Goal: Transaction & Acquisition: Purchase product/service

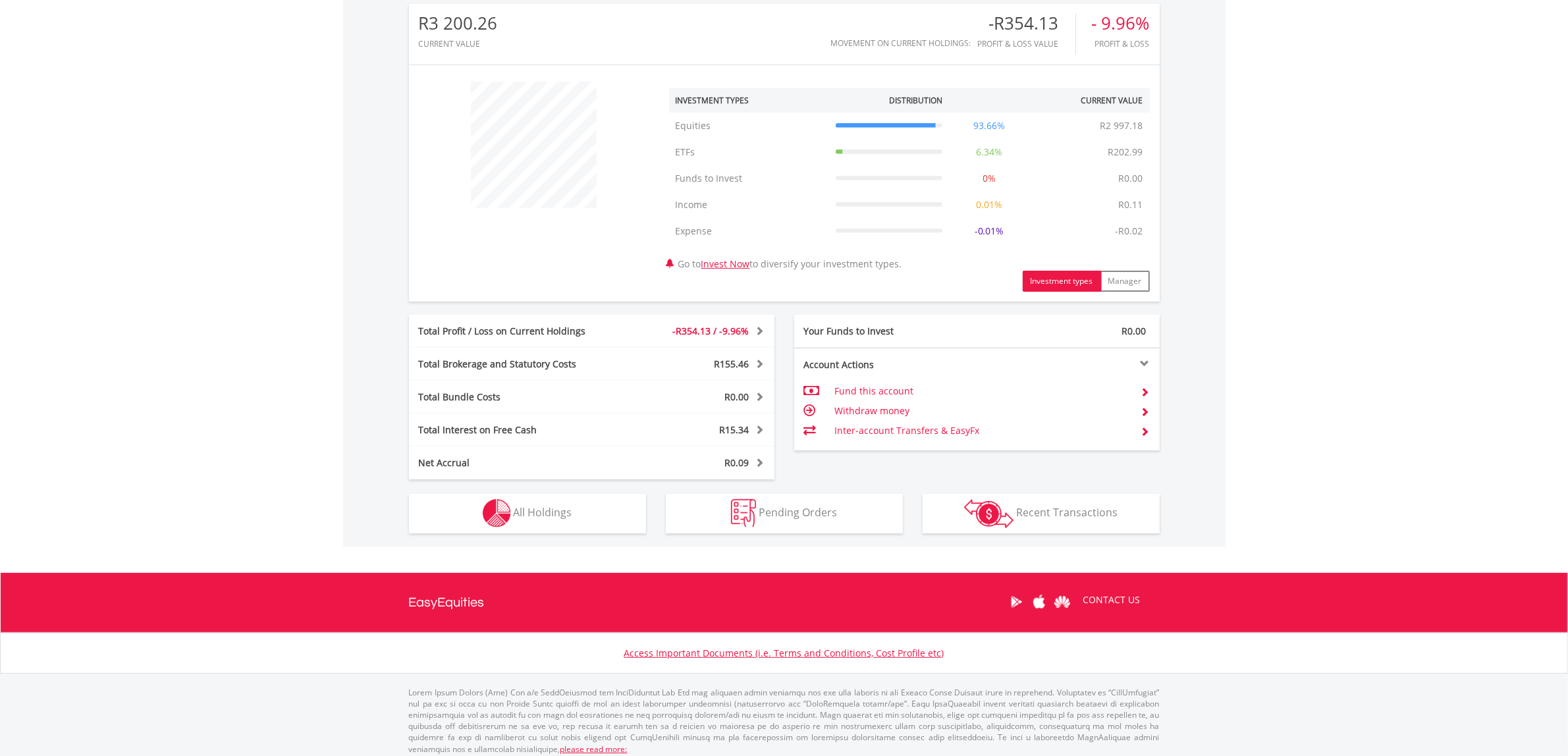
scroll to position [436, 0]
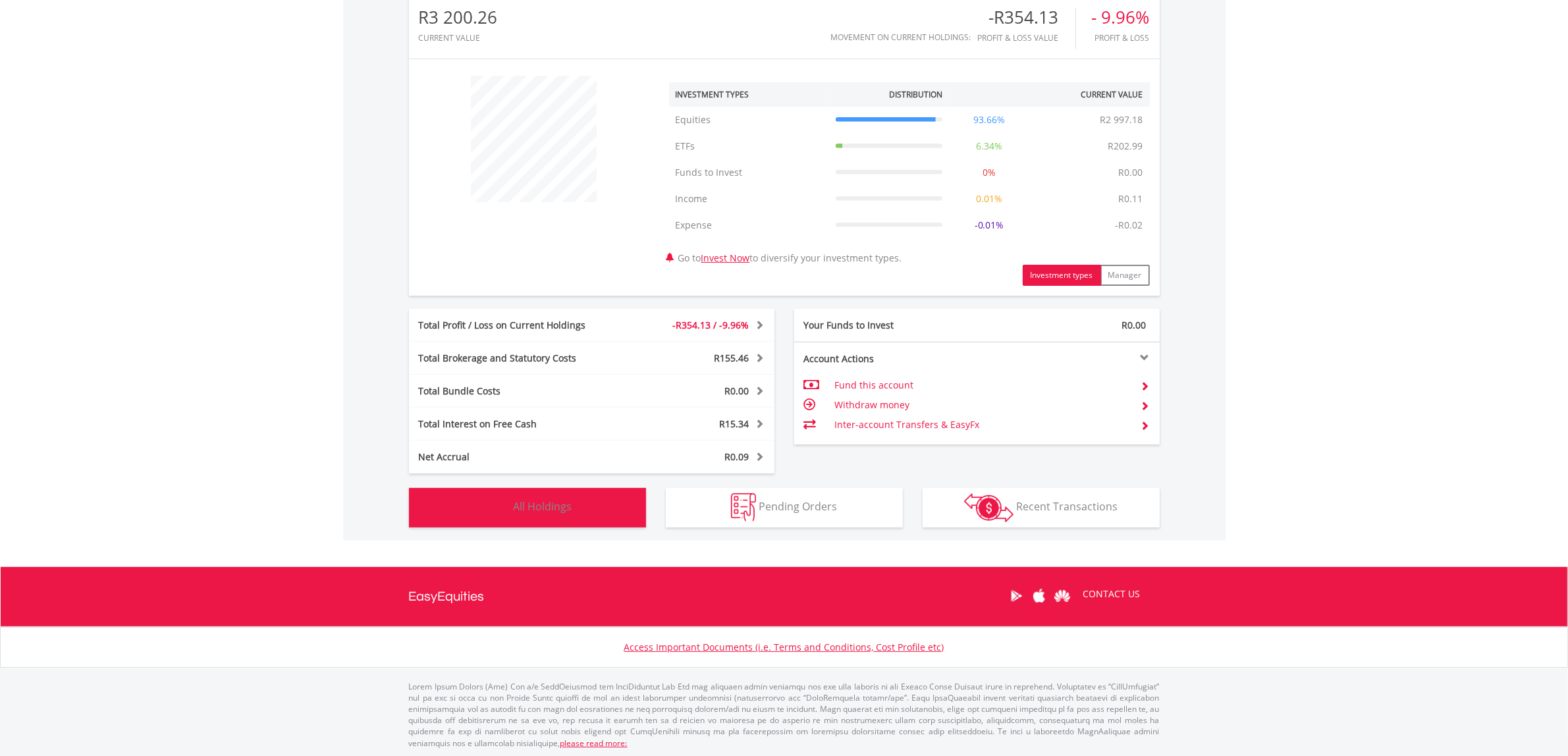
click at [595, 504] on button "Holdings All Holdings" at bounding box center [527, 508] width 237 height 39
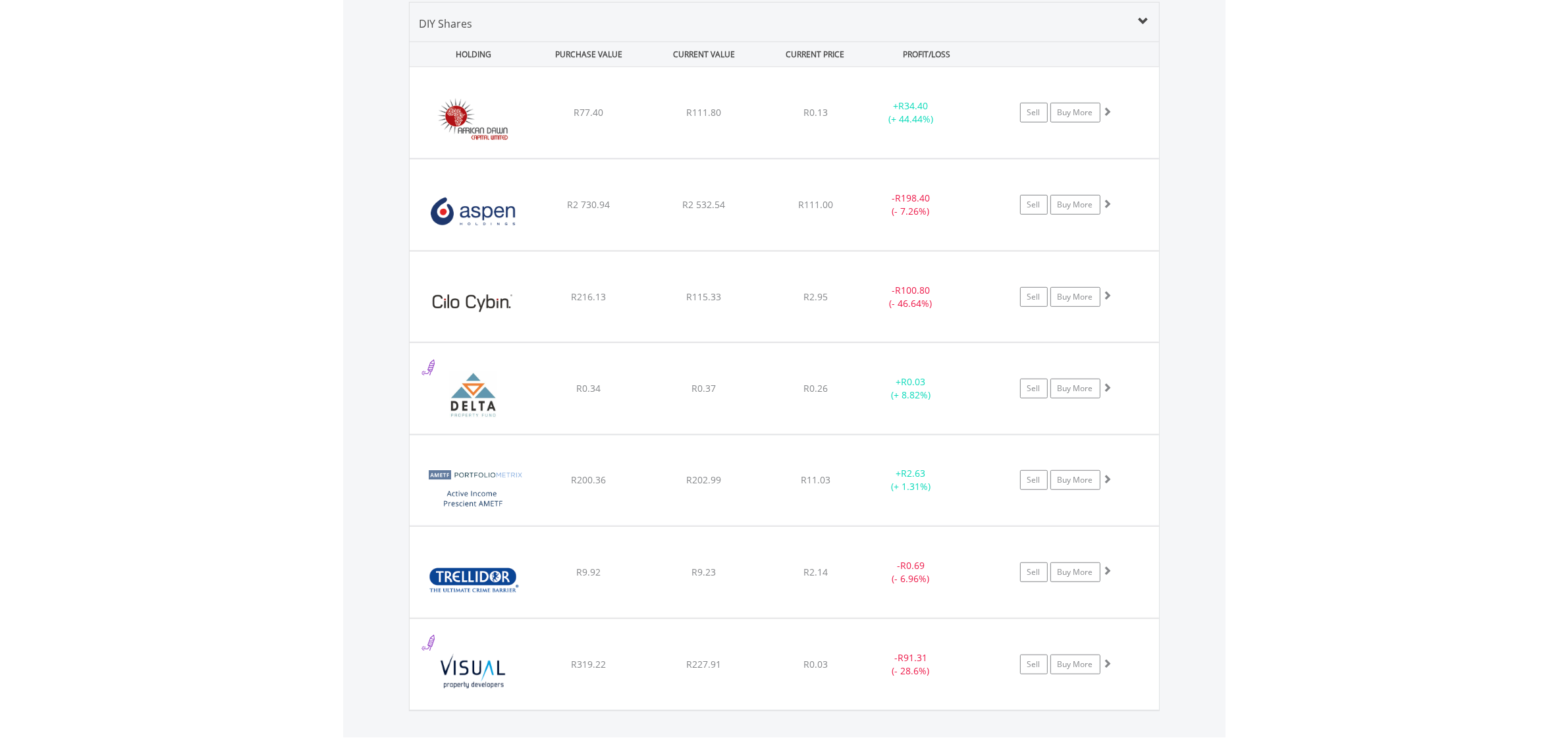
scroll to position [1002, 0]
click at [861, 125] on div "+ R0.03 (+ 8.82%)" at bounding box center [911, 112] width 100 height 26
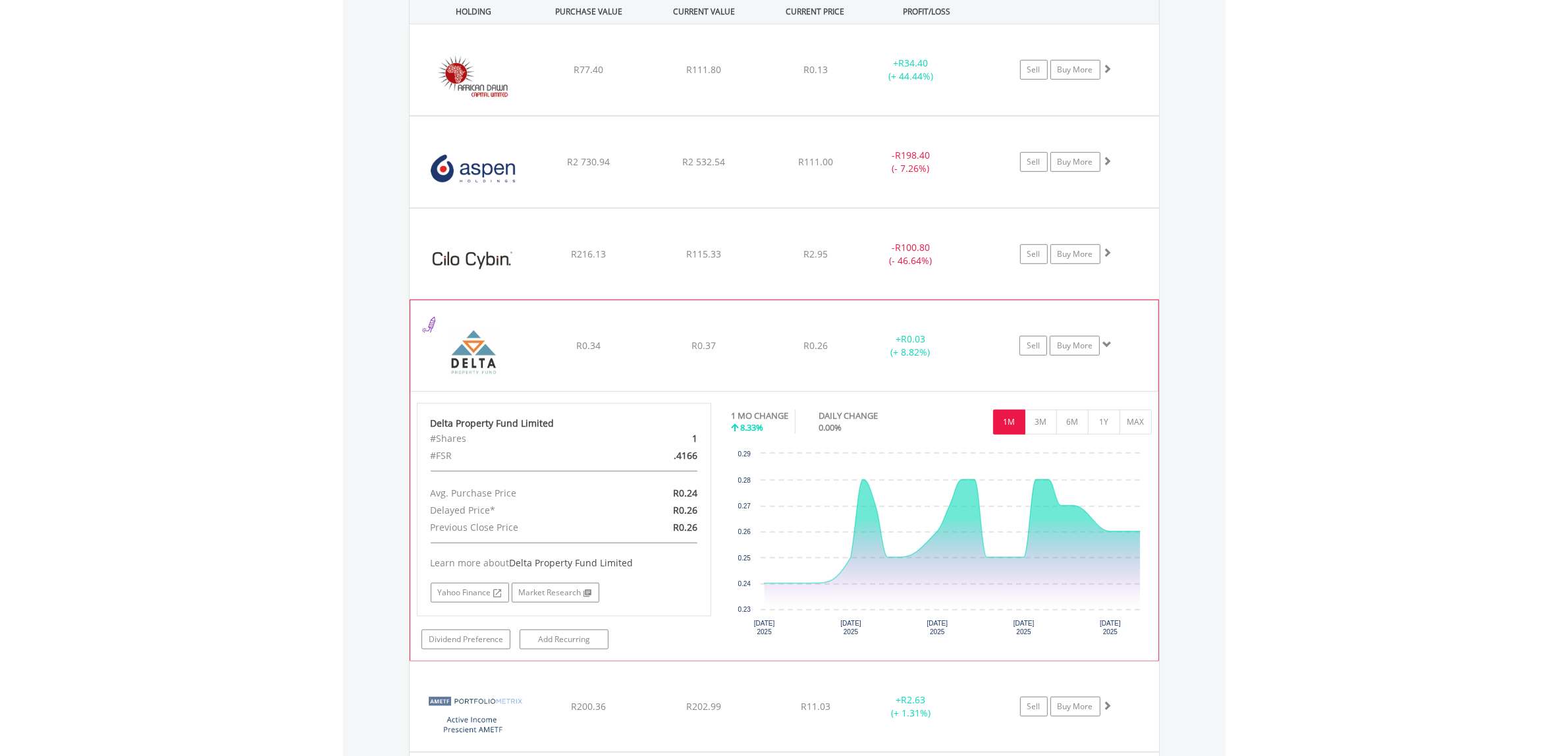
scroll to position [1084, 0]
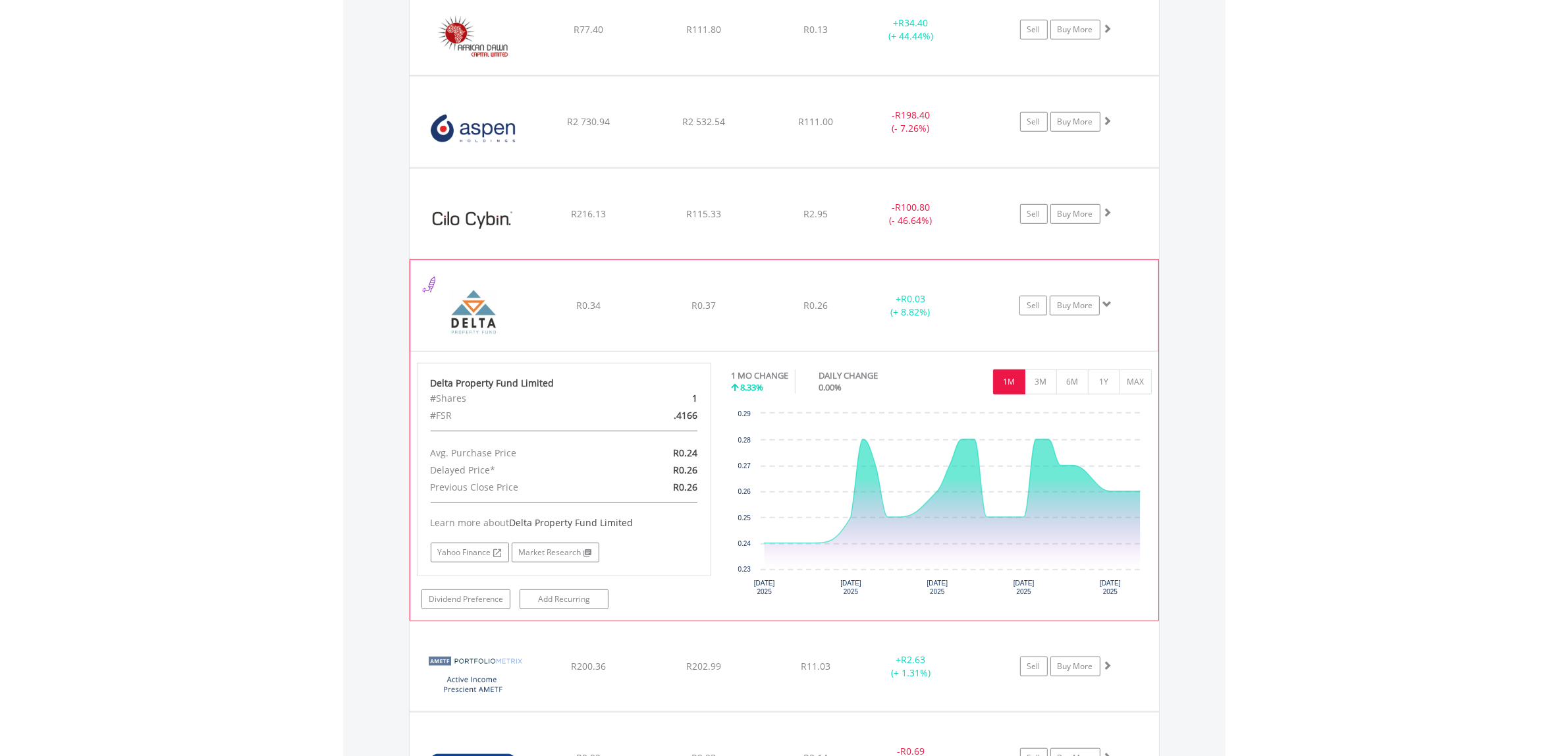
click at [761, 75] on div "﻿ Delta Property Fund Limited R0.34 R0.37 R0.26 + R0.03 (+ 8.82%) Sell Buy More" at bounding box center [784, 30] width 749 height 91
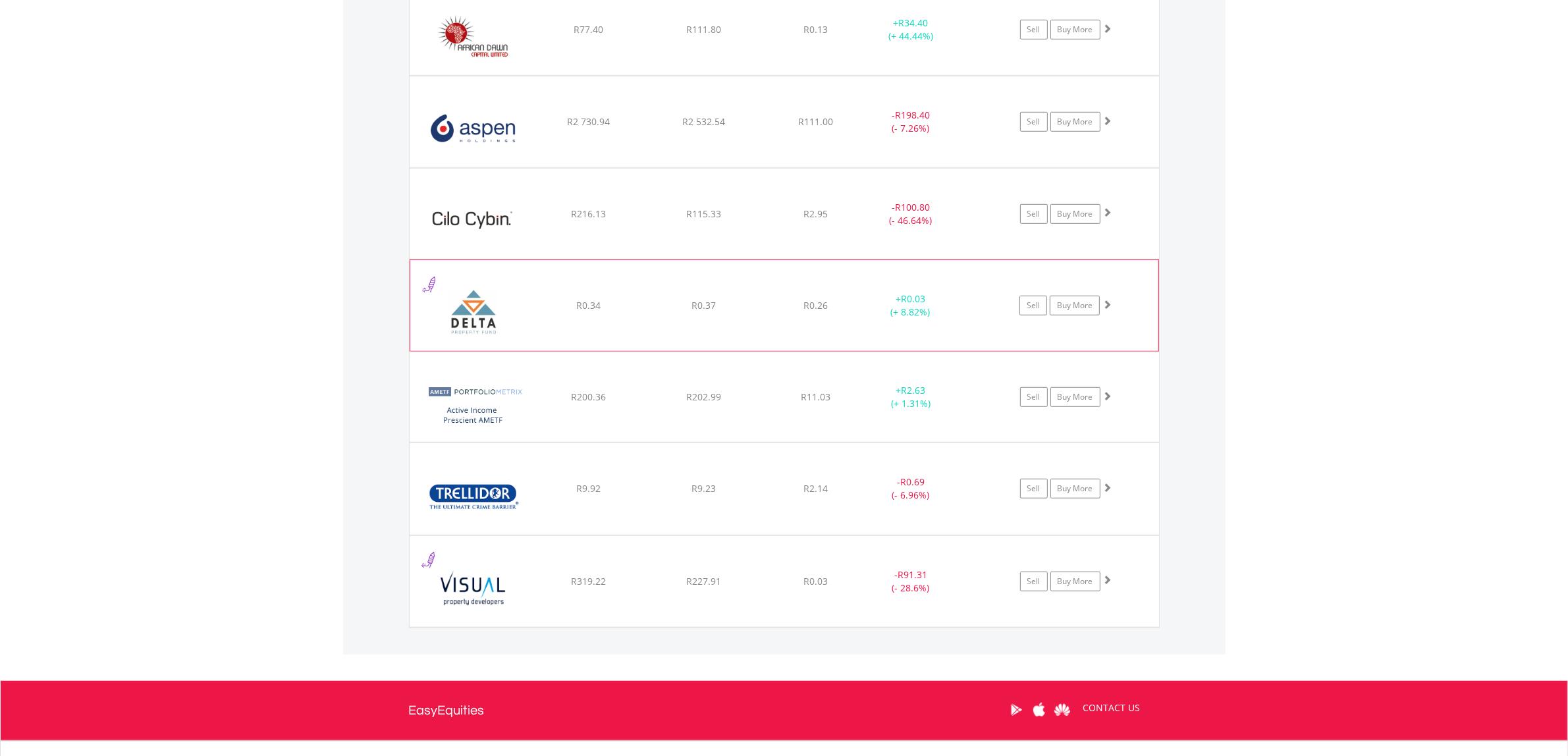
click at [777, 75] on div "﻿ Delta Property Fund Limited R0.34 R0.37 R0.26 + R0.03 (+ 8.82%) Sell Buy More" at bounding box center [784, 30] width 749 height 91
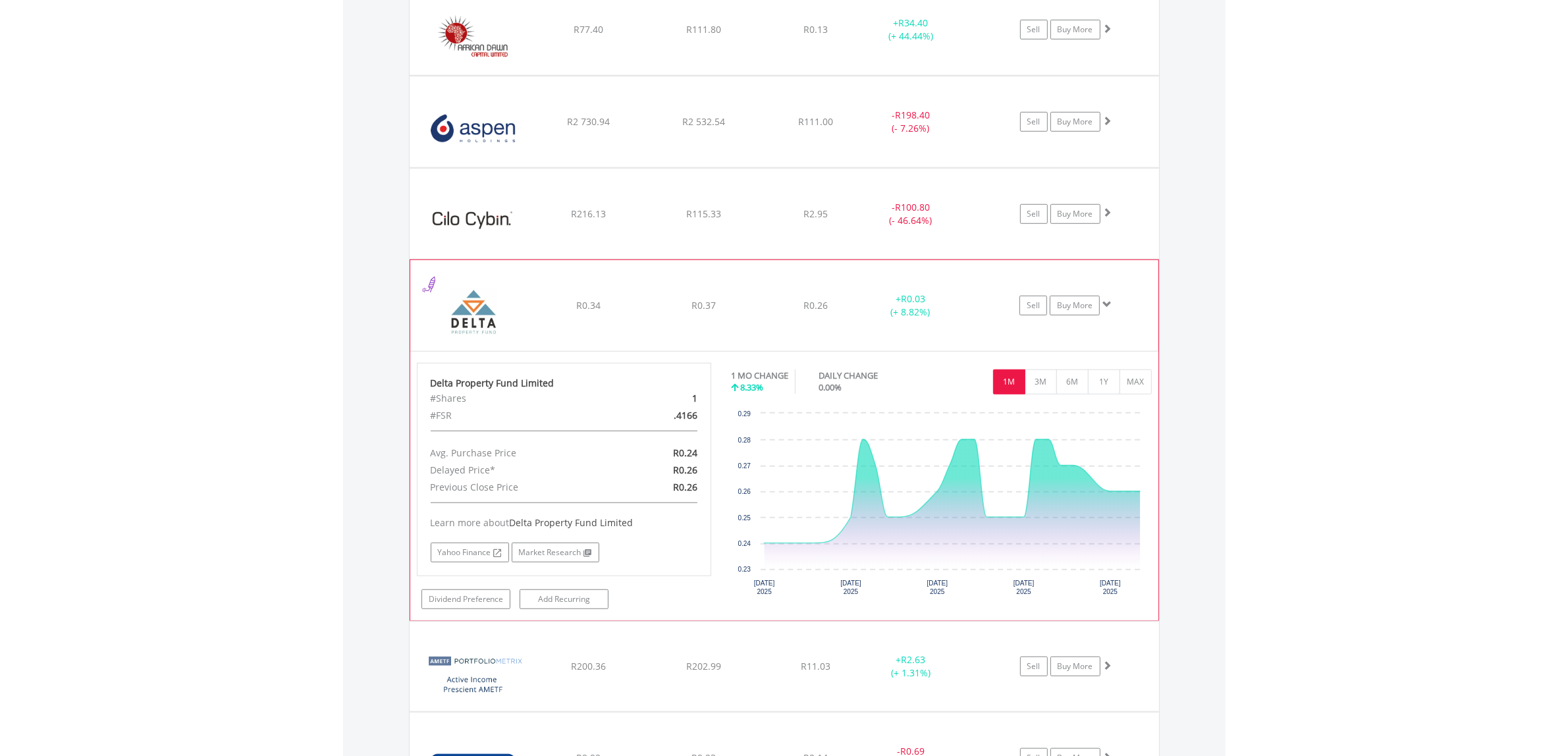
click at [771, 75] on div "﻿ Delta Property Fund Limited R0.34 R0.37 R0.26 + R0.03 (+ 8.82%) Sell Buy More" at bounding box center [784, 30] width 749 height 91
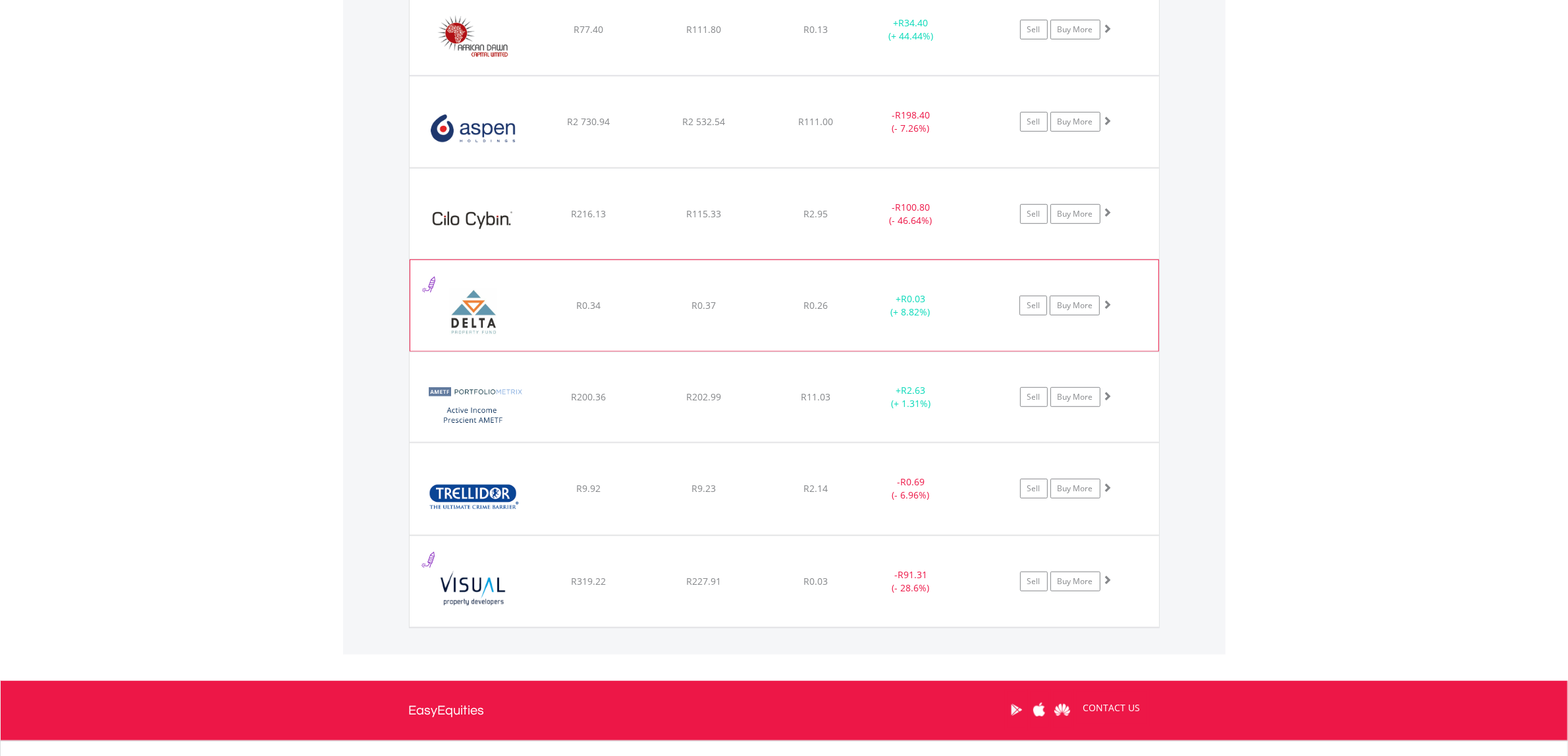
click at [769, 36] on div "R0.26" at bounding box center [816, 29] width 105 height 13
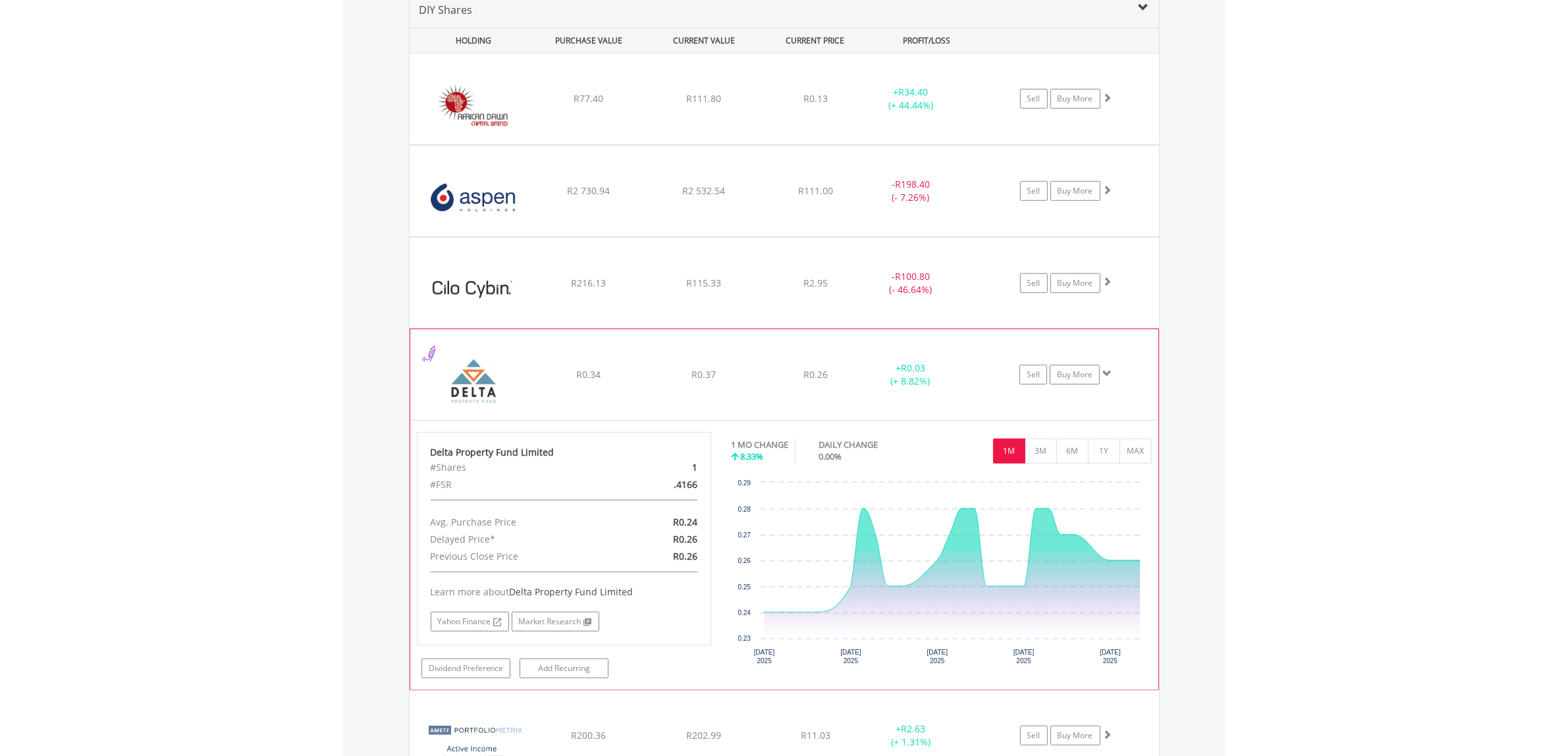
scroll to position [1142, 0]
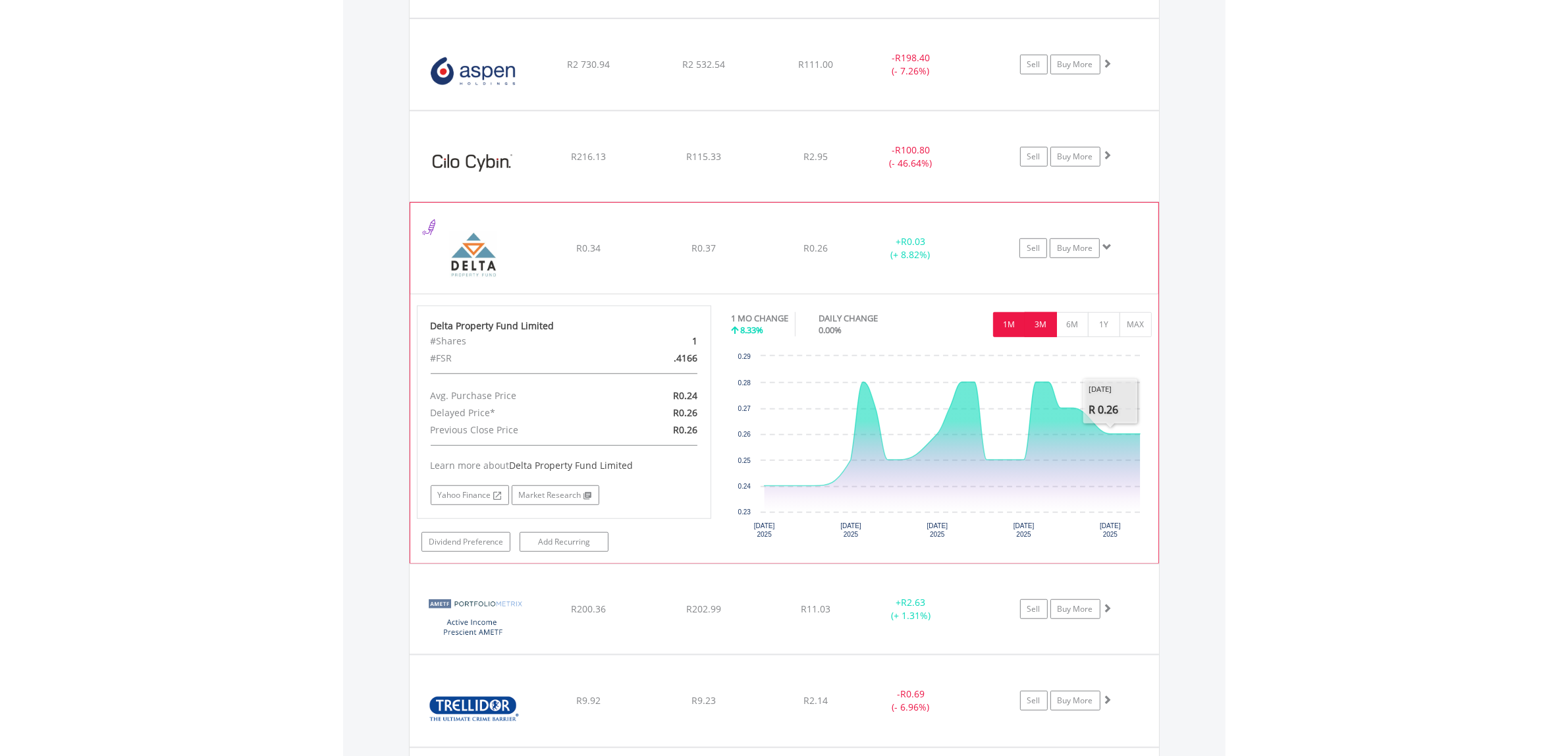
click at [1042, 330] on button "3M" at bounding box center [1041, 325] width 32 height 25
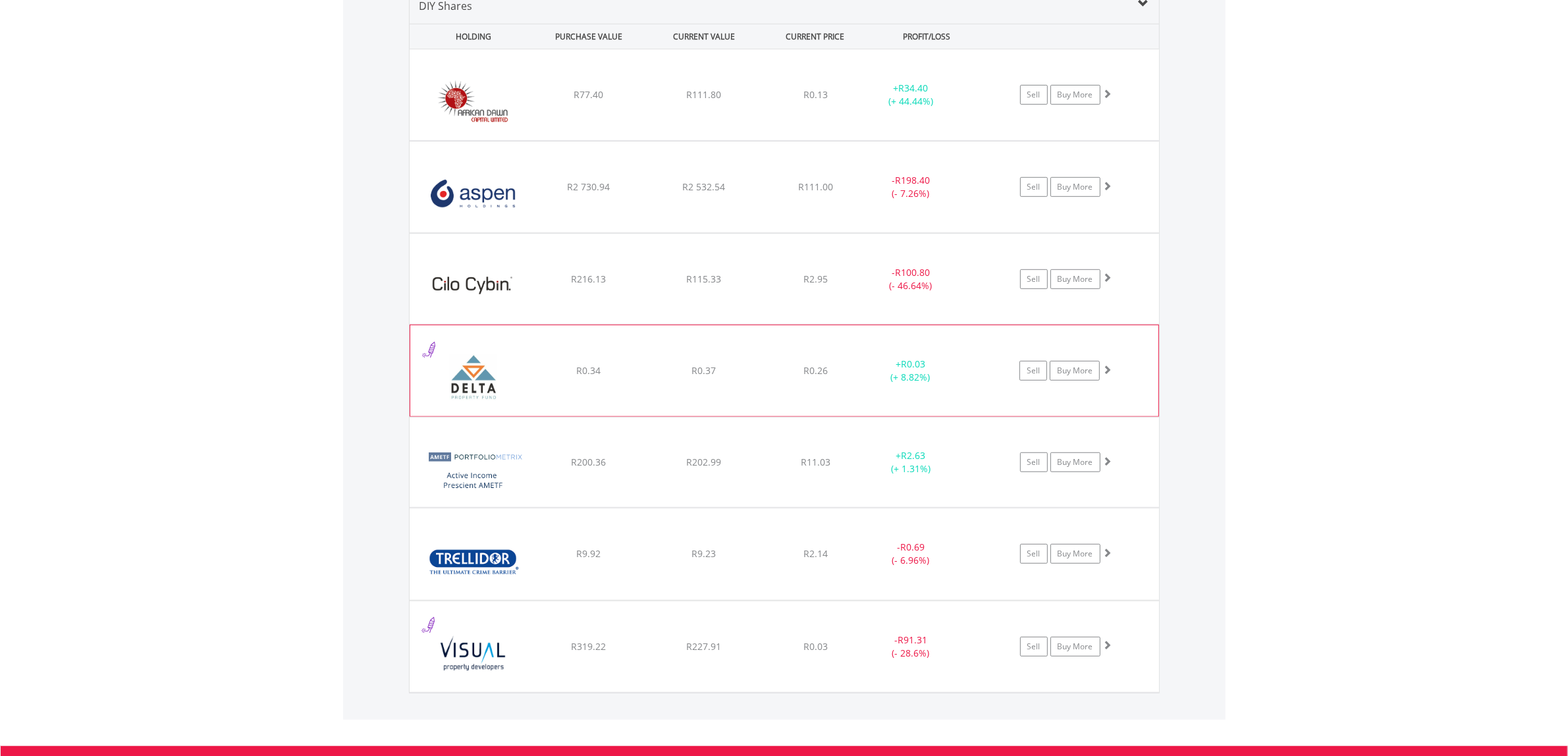
scroll to position [1060, 0]
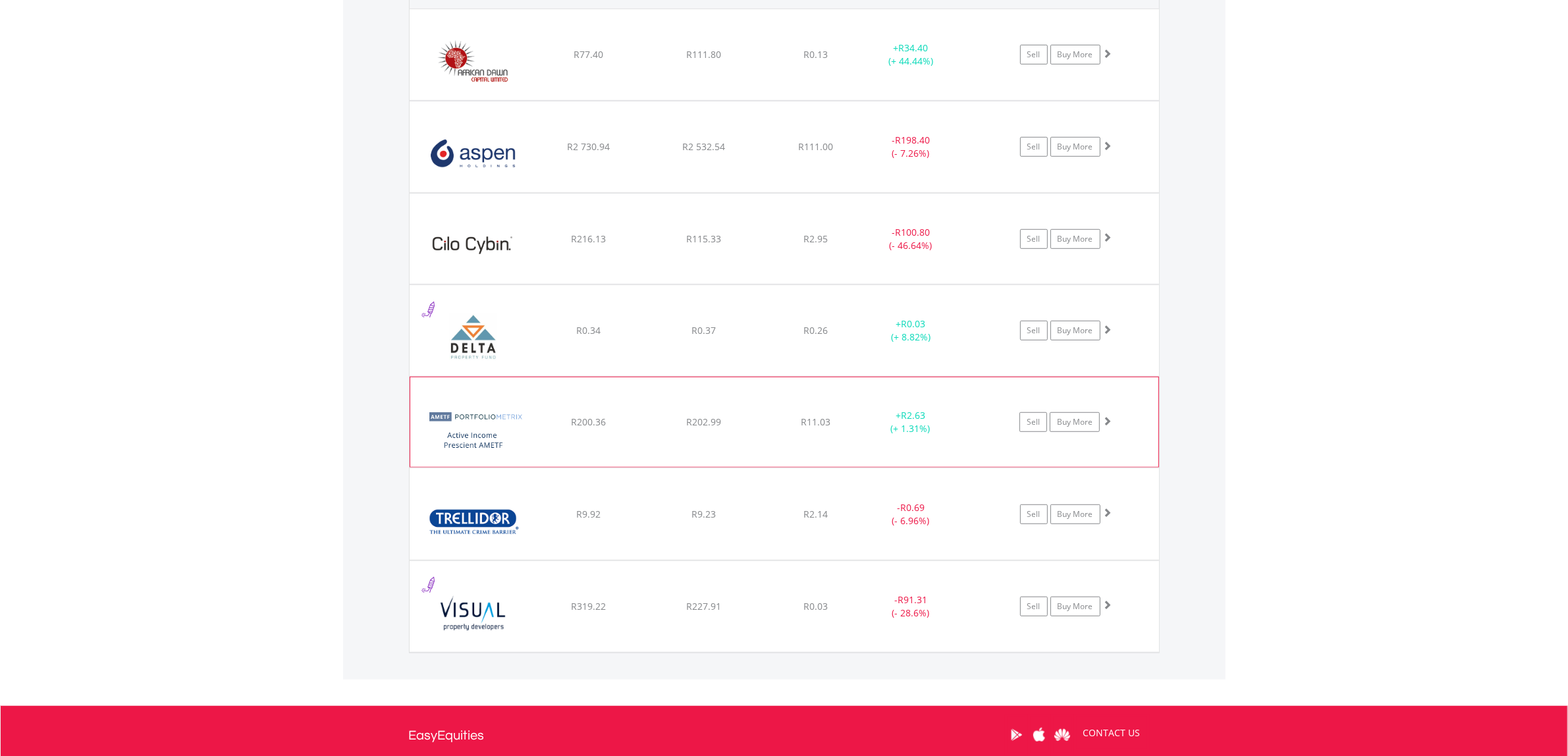
click at [767, 61] on div "R11.03" at bounding box center [816, 54] width 105 height 13
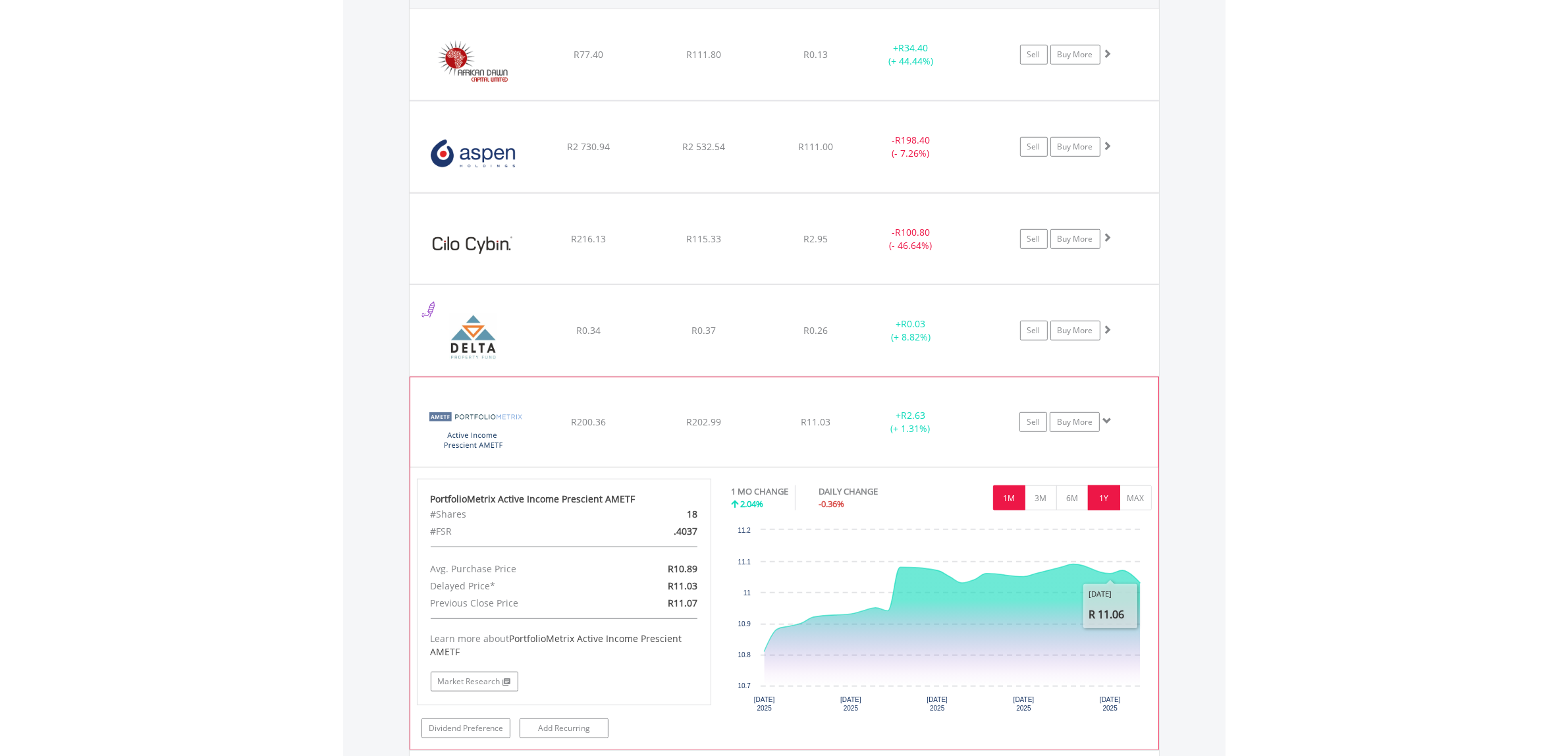
click at [1104, 505] on button "1Y" at bounding box center [1104, 498] width 32 height 25
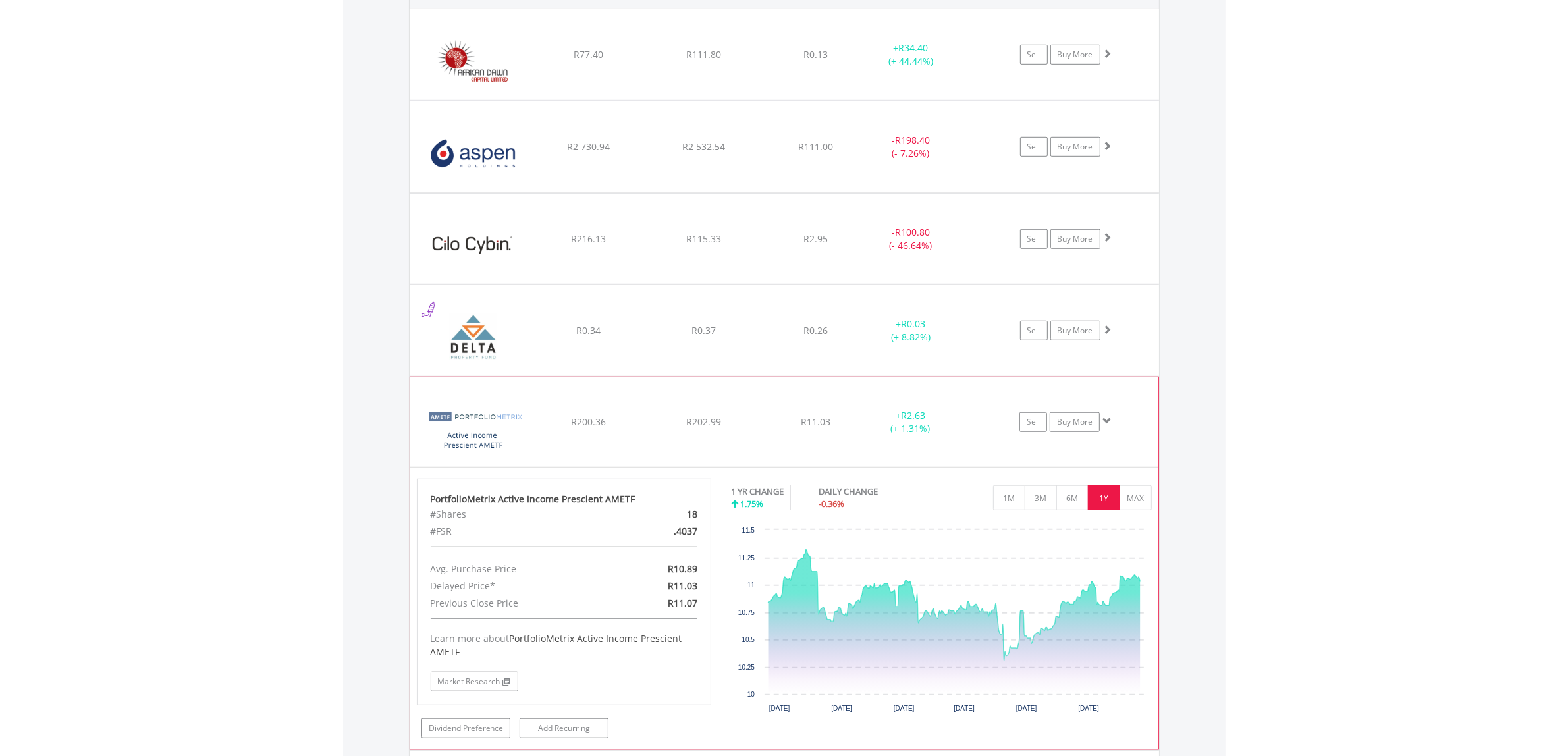
click at [987, 100] on div "﻿ PortfolioMetrix Active Income Prescient AMETF R200.36 R202.99 R11.03 + R2.63 …" at bounding box center [784, 55] width 749 height 91
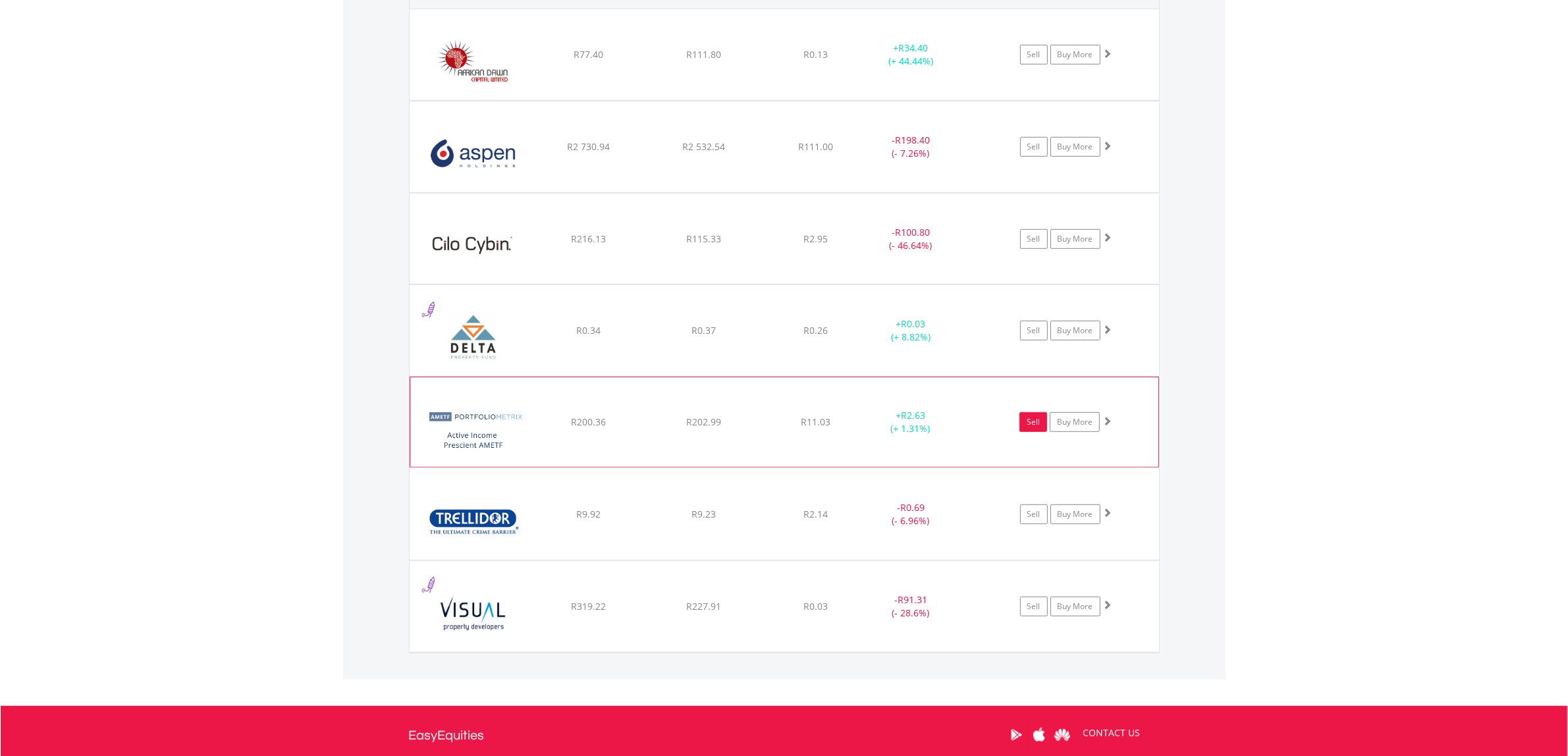
click at [1035, 419] on link "Sell" at bounding box center [1034, 422] width 28 height 20
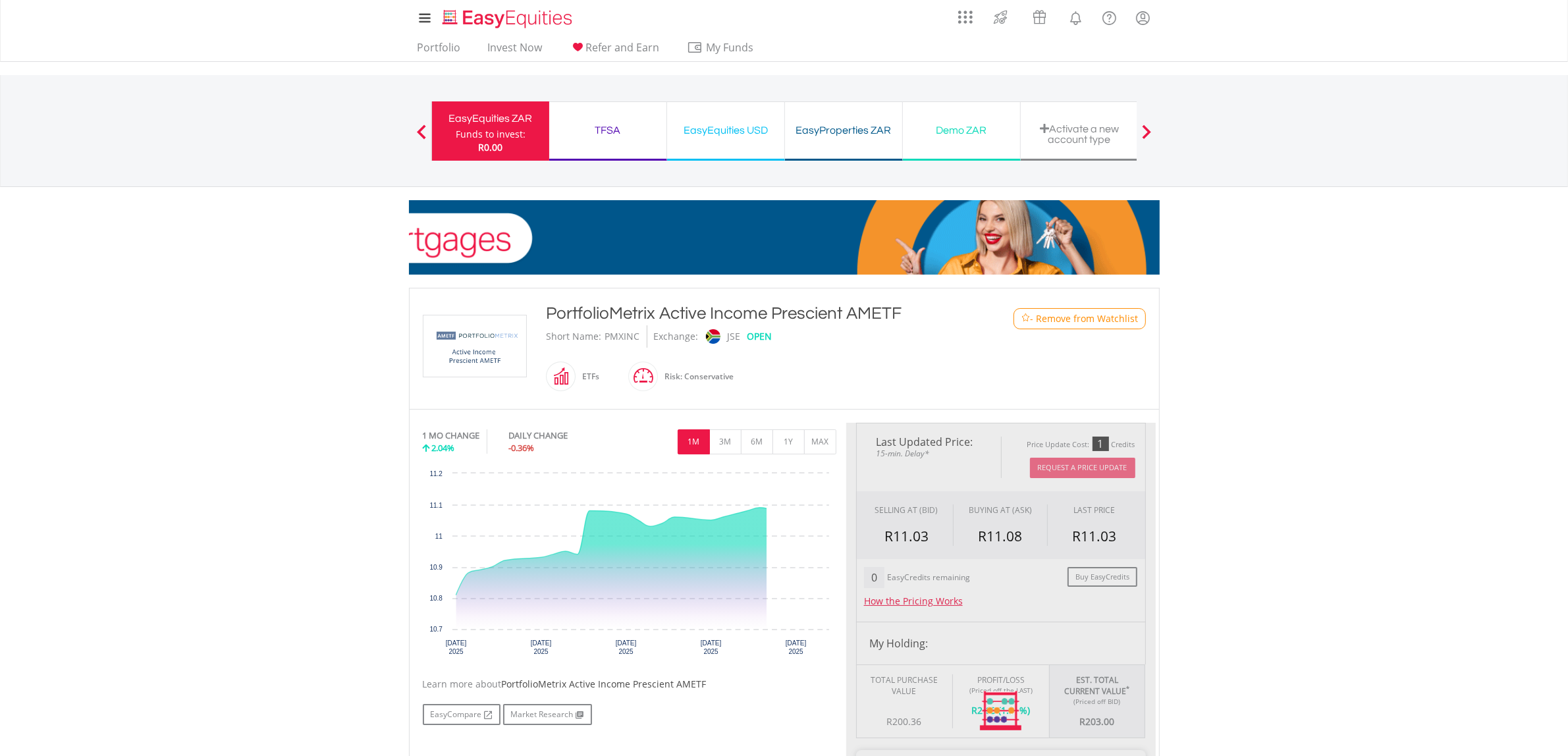
type input "******"
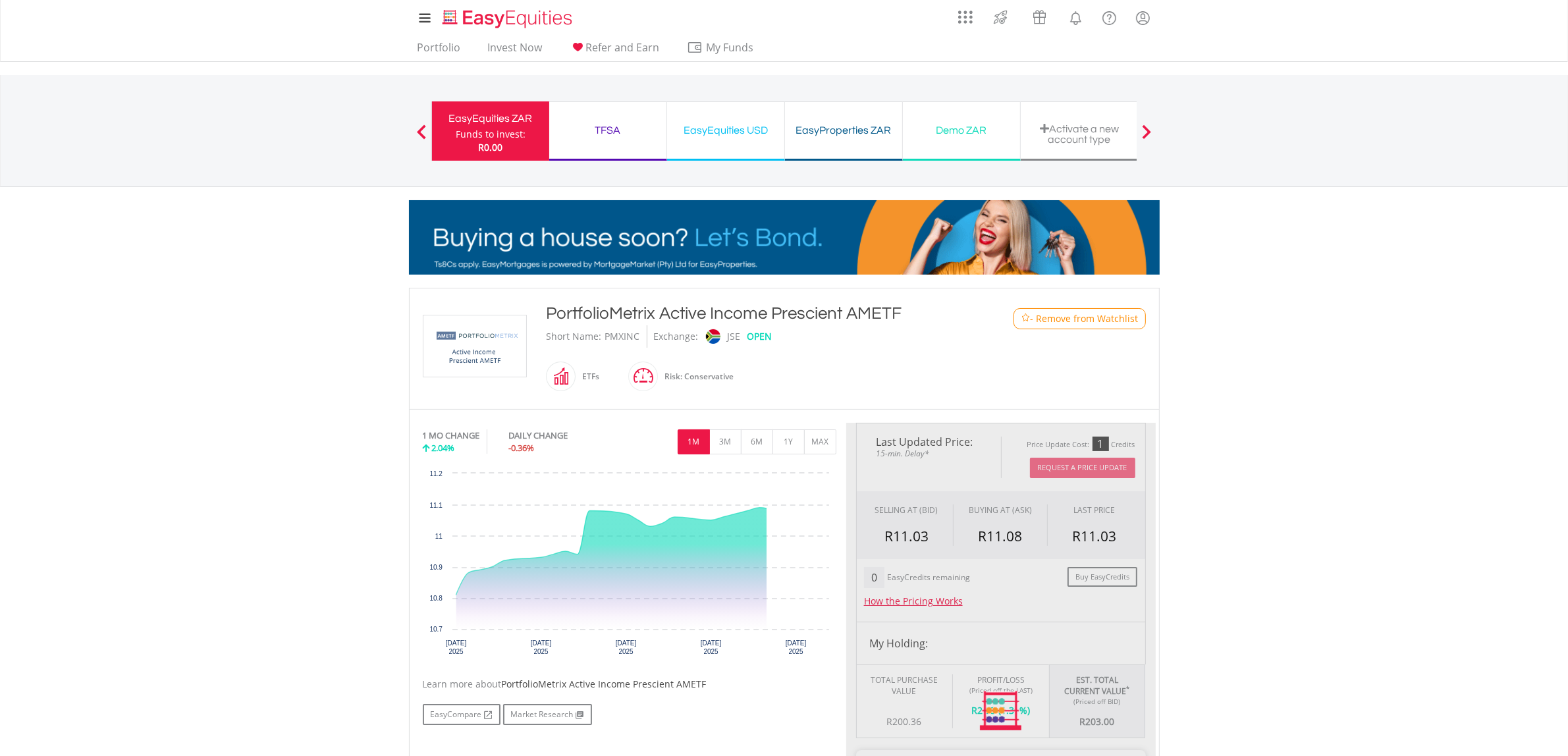
type input "******"
